Goal: Find specific page/section: Find specific page/section

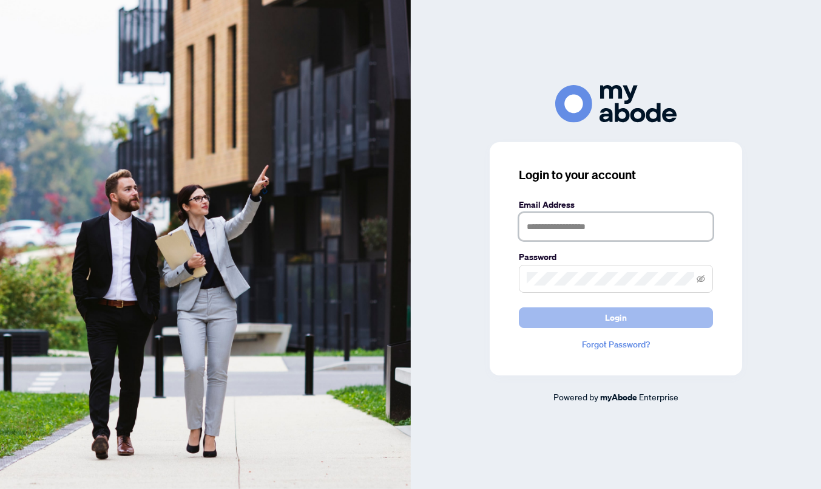
type input "**********"
click at [630, 318] on button "Login" at bounding box center [616, 317] width 194 height 21
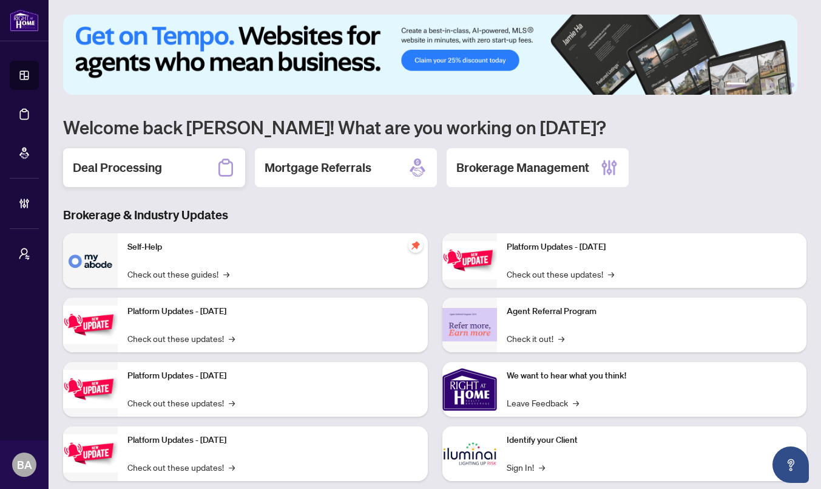
click at [110, 168] on h2 "Deal Processing" at bounding box center [117, 167] width 89 height 17
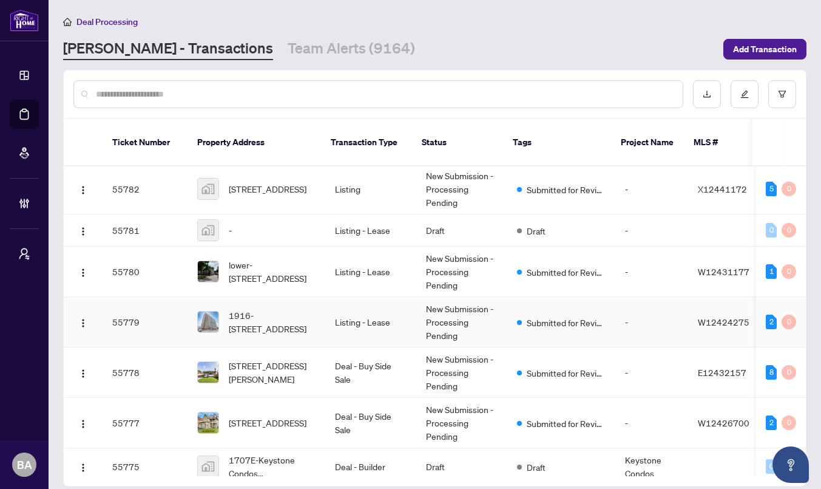
scroll to position [341, 0]
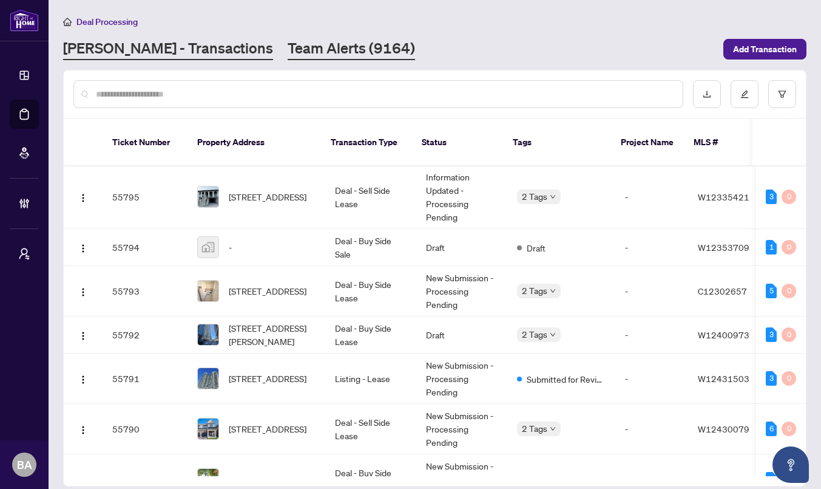
click at [288, 44] on link "Team Alerts (9164)" at bounding box center [351, 49] width 127 height 22
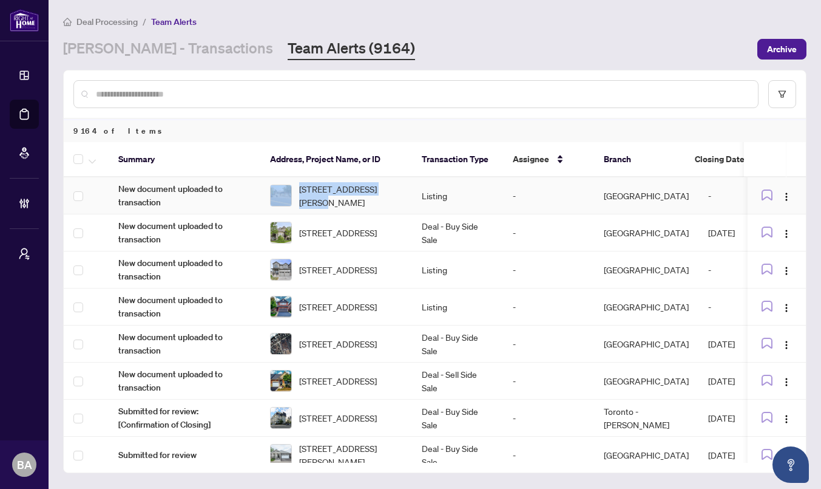
drag, startPoint x: 391, startPoint y: 202, endPoint x: 293, endPoint y: 200, distance: 97.8
click at [293, 200] on div "67 Baldwin St, Whitby, Ontario L1M 1A3, Canada" at bounding box center [336, 195] width 132 height 27
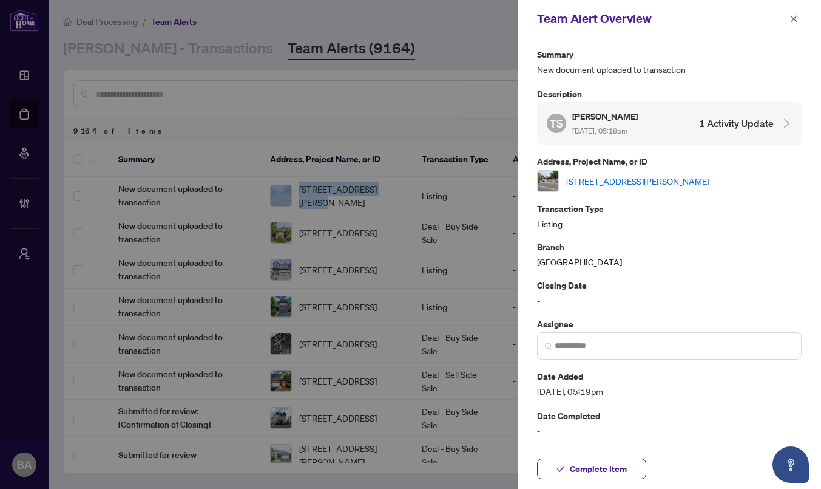
copy div "67 Baldwin St, Whitby,"
click at [792, 18] on icon "close" at bounding box center [794, 19] width 8 height 8
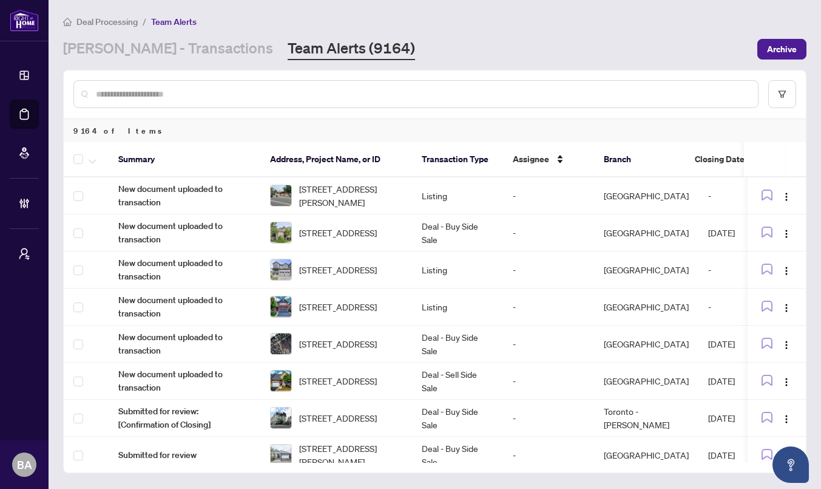
click at [262, 91] on input "text" at bounding box center [422, 93] width 653 height 13
paste input "**********"
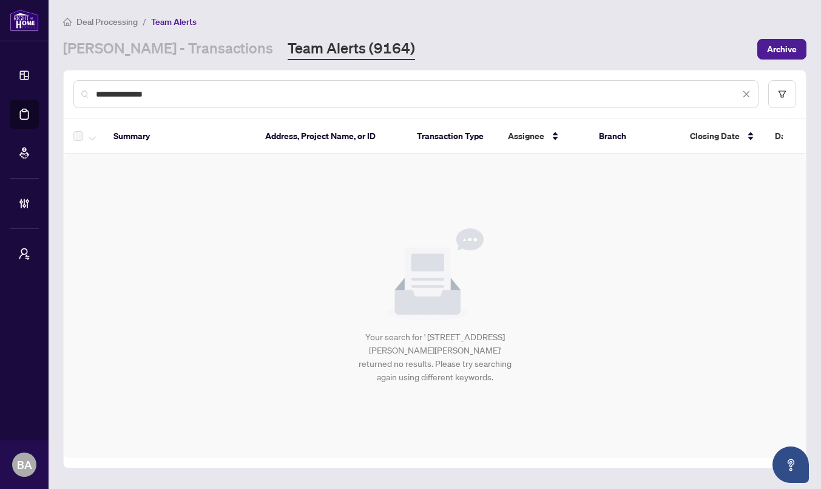
type input "**********"
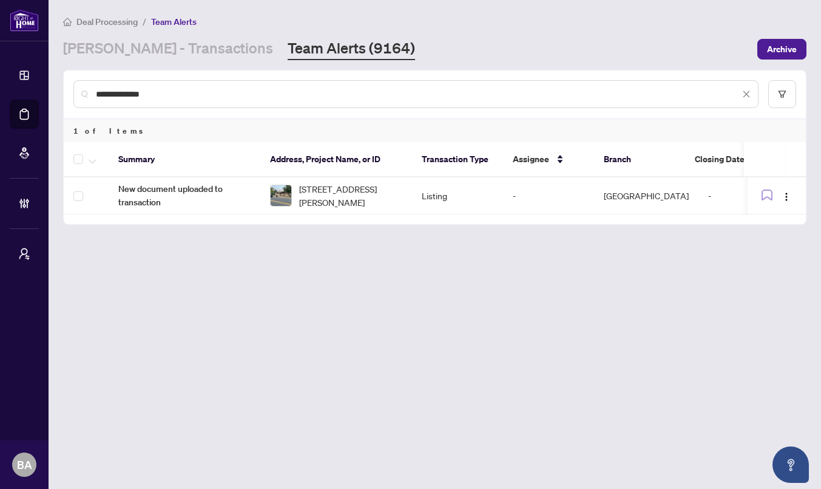
drag, startPoint x: 188, startPoint y: 93, endPoint x: 98, endPoint y: 85, distance: 89.6
click at [98, 85] on div "**********" at bounding box center [415, 94] width 685 height 28
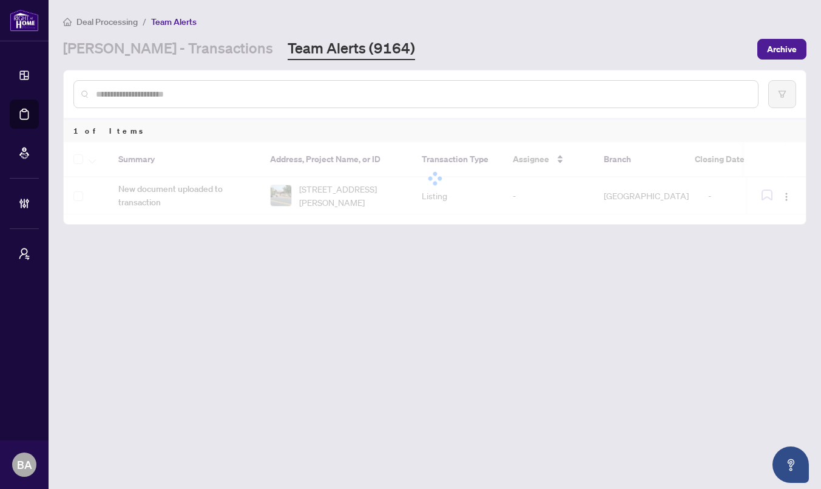
click at [395, 21] on div "Deal Processing / Team Alerts" at bounding box center [435, 22] width 744 height 14
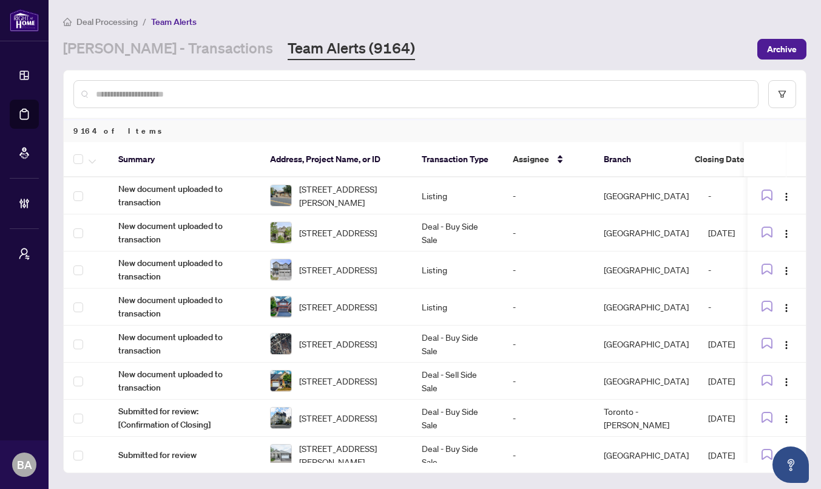
click at [274, 21] on div "Deal Processing / Team Alerts" at bounding box center [435, 22] width 744 height 14
click at [778, 91] on icon "filter" at bounding box center [782, 94] width 8 height 8
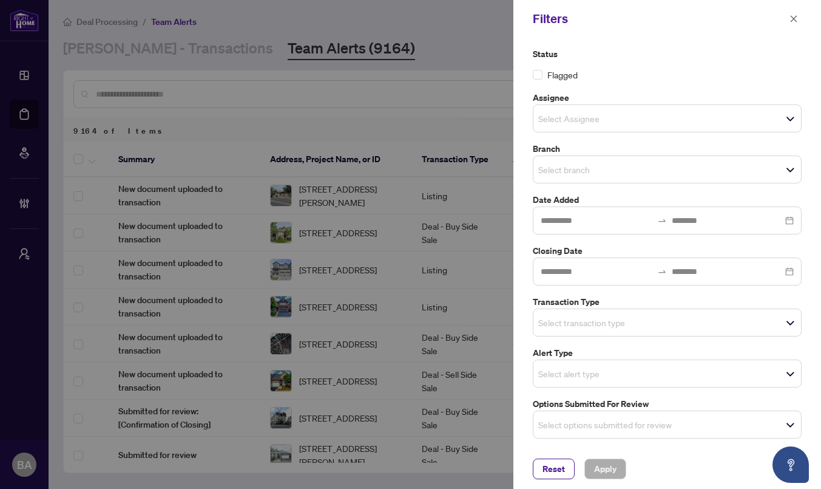
scroll to position [2, 0]
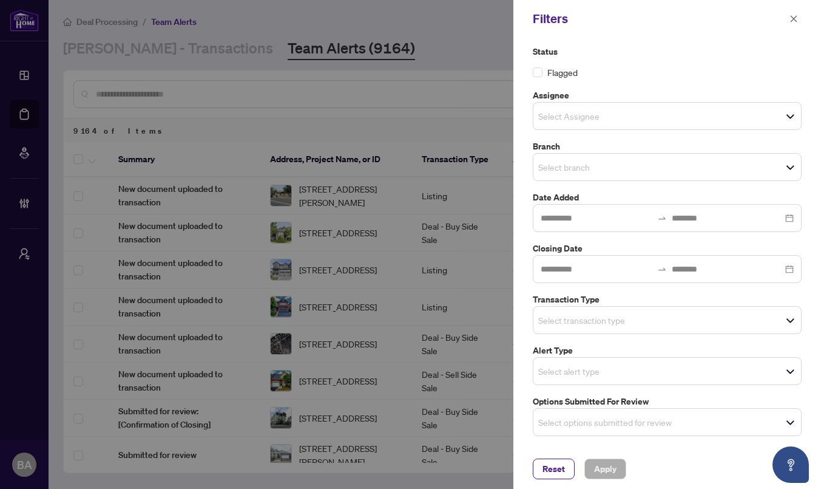
click at [610, 173] on input "search" at bounding box center [580, 167] width 85 height 15
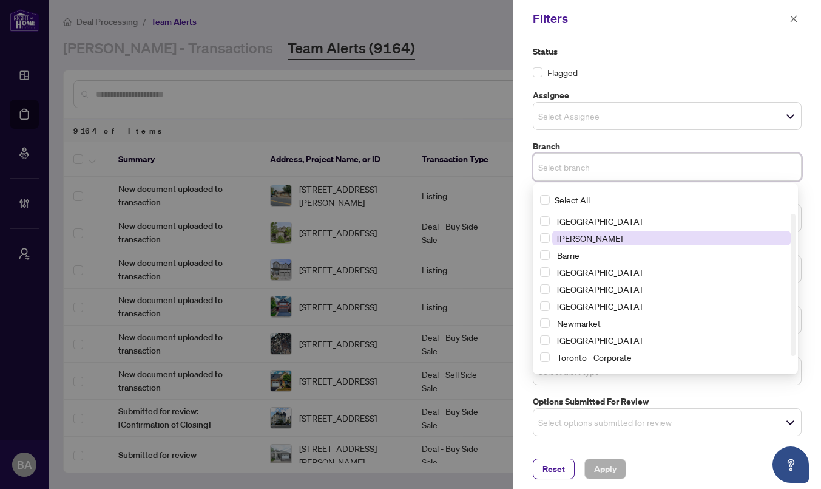
click at [602, 242] on span "Vaughan" at bounding box center [671, 238] width 239 height 15
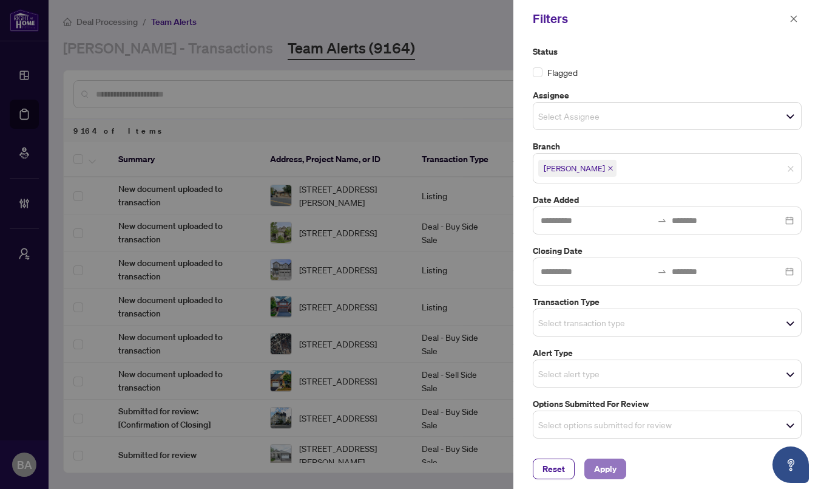
click at [588, 466] on button "Apply" at bounding box center [606, 468] width 42 height 21
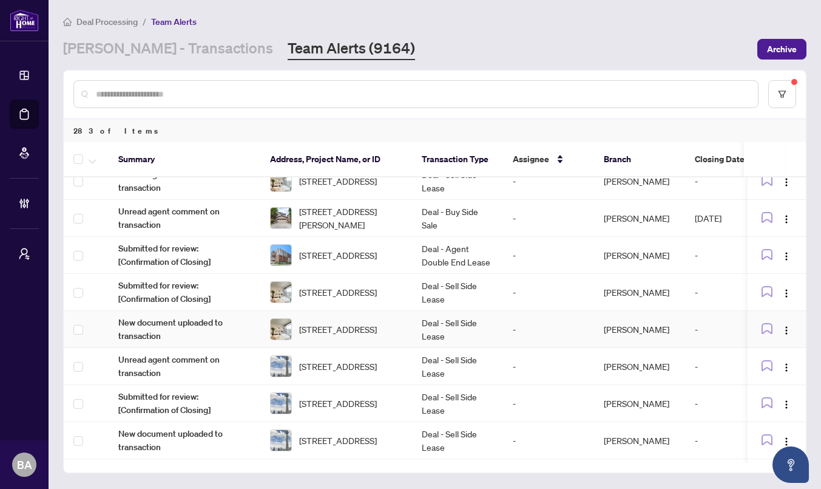
scroll to position [480, 0]
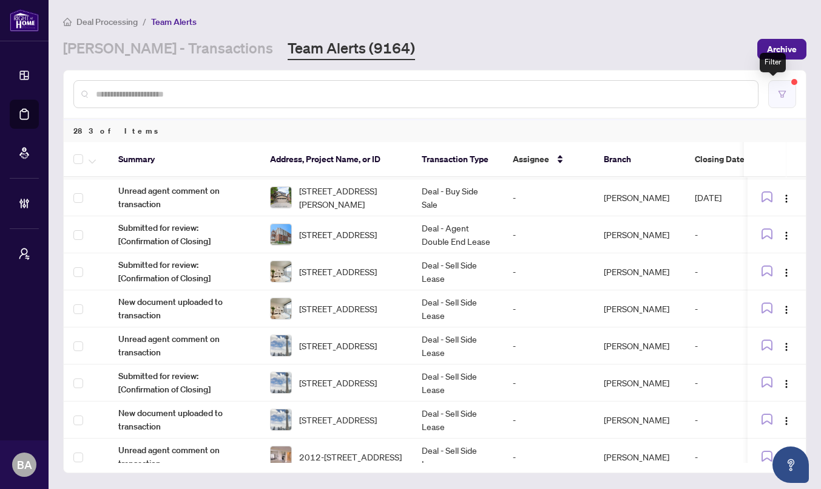
click at [778, 90] on icon "filter" at bounding box center [782, 94] width 8 height 8
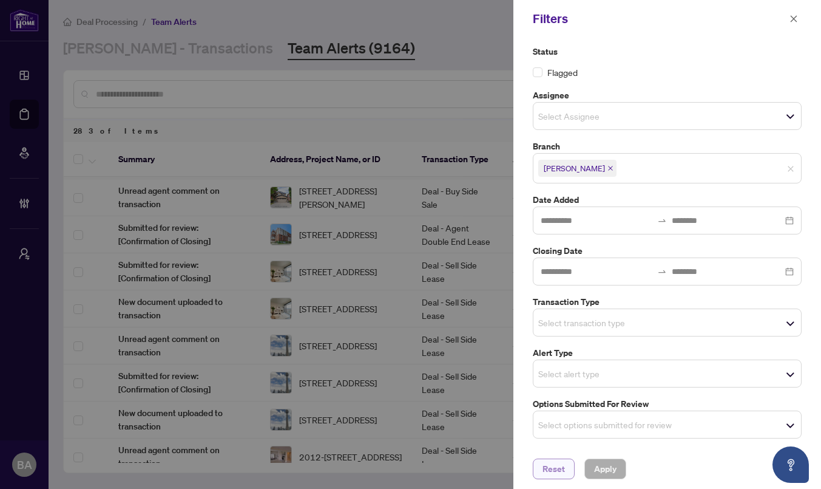
click at [548, 474] on span "Reset" at bounding box center [554, 468] width 22 height 19
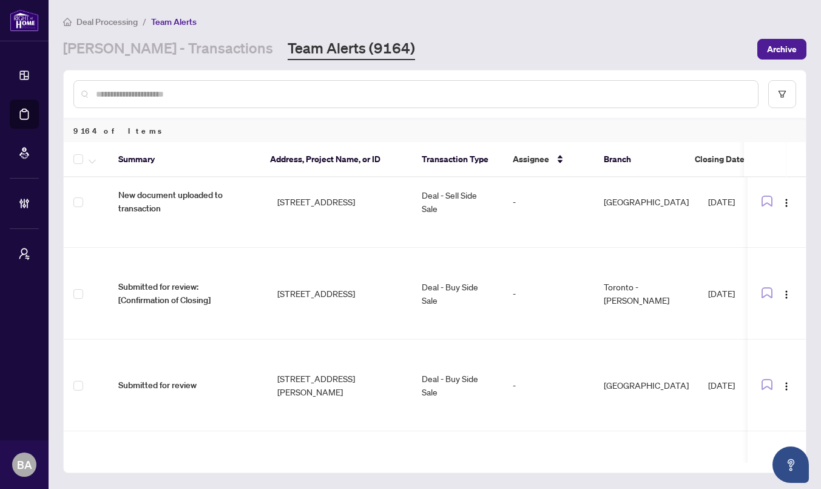
scroll to position [0, 0]
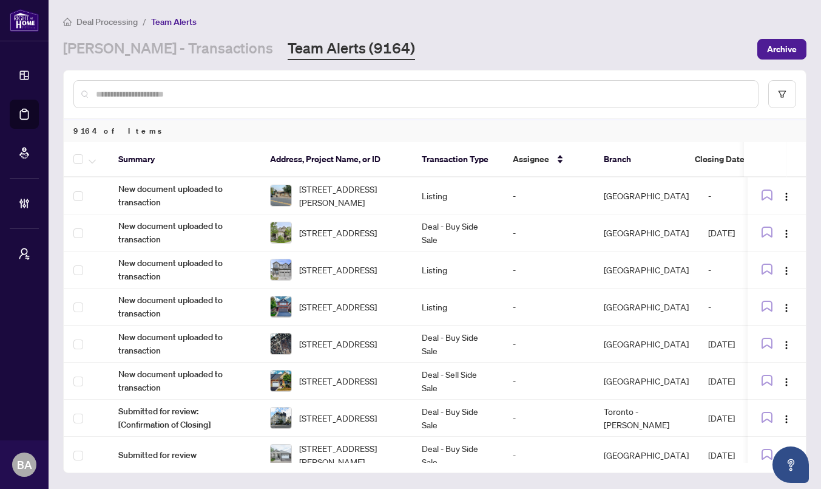
click at [437, 32] on div "Deal Processing / Team Alerts RAHR - Transactions Team Alerts (9164) Archive" at bounding box center [435, 38] width 744 height 46
